Goal: Transaction & Acquisition: Purchase product/service

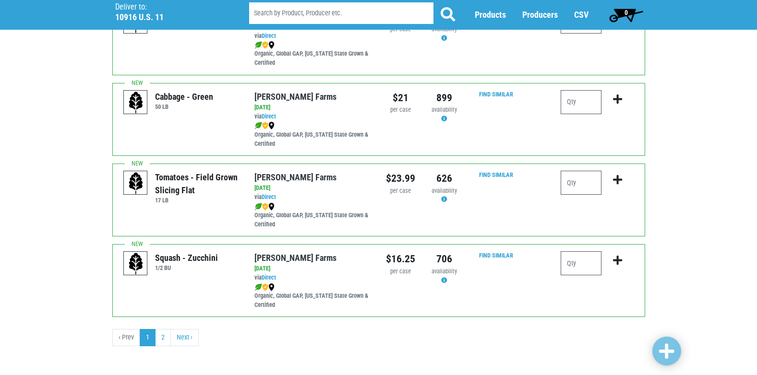
scroll to position [1403, 0]
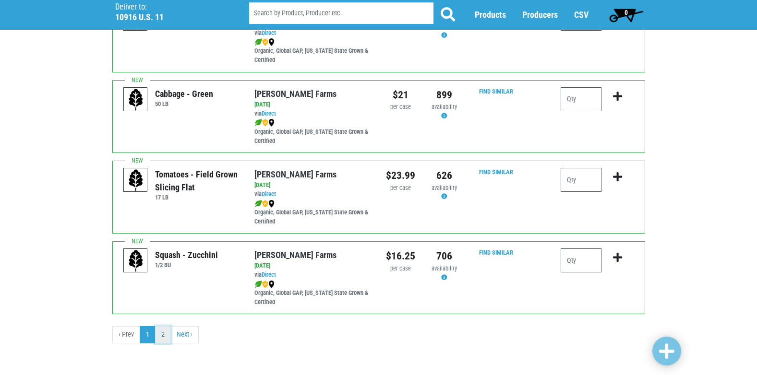
click at [164, 332] on link "2" at bounding box center [163, 334] width 16 height 17
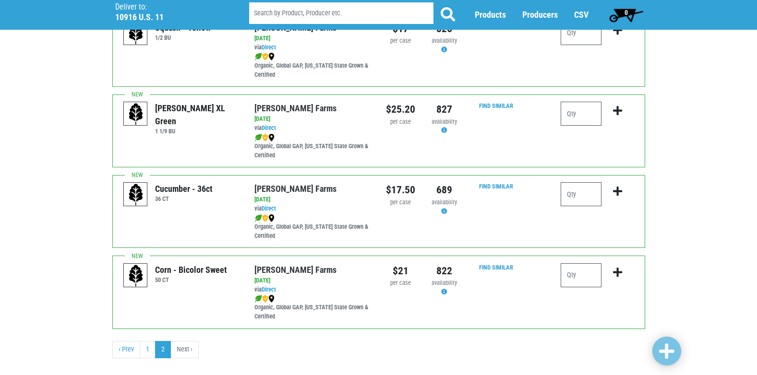
scroll to position [96, 0]
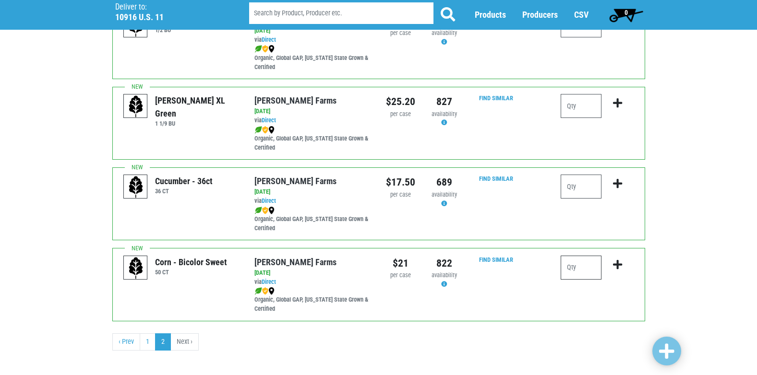
click at [584, 274] on input "number" at bounding box center [581, 268] width 41 height 24
type input "4"
click at [618, 270] on icon "submit" at bounding box center [617, 265] width 9 height 11
click at [630, 13] on span "1" at bounding box center [626, 14] width 43 height 19
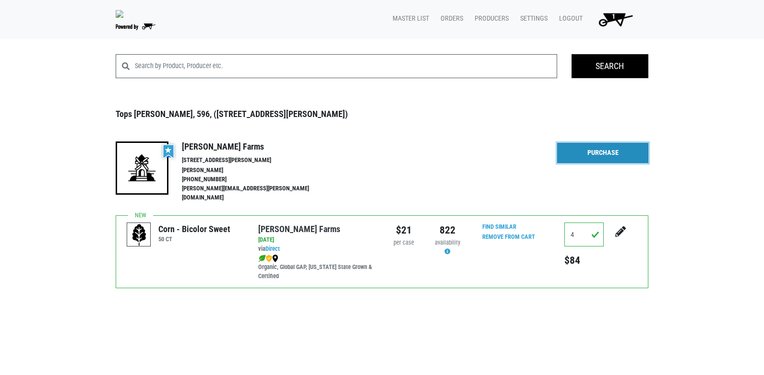
click at [604, 161] on link "Purchase" at bounding box center [602, 153] width 91 height 20
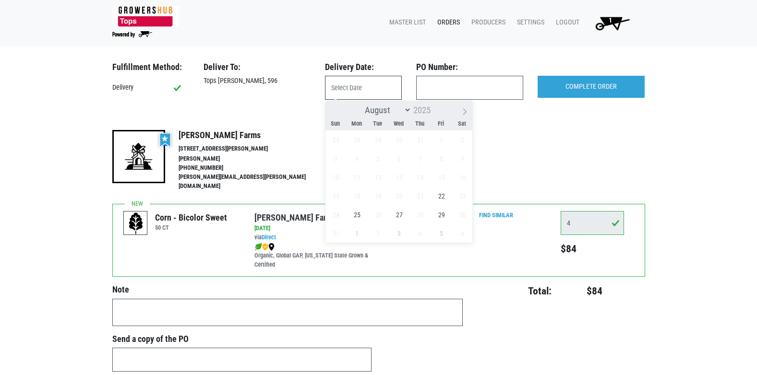
click at [336, 87] on input "text" at bounding box center [363, 88] width 77 height 24
click at [443, 194] on span "22" at bounding box center [441, 196] width 19 height 19
type input "[DATE]"
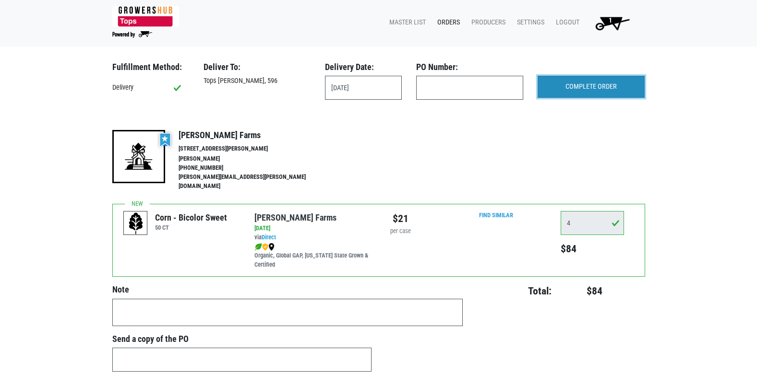
click at [594, 88] on input "COMPLETE ORDER" at bounding box center [591, 87] width 107 height 22
